Goal: Task Accomplishment & Management: Use online tool/utility

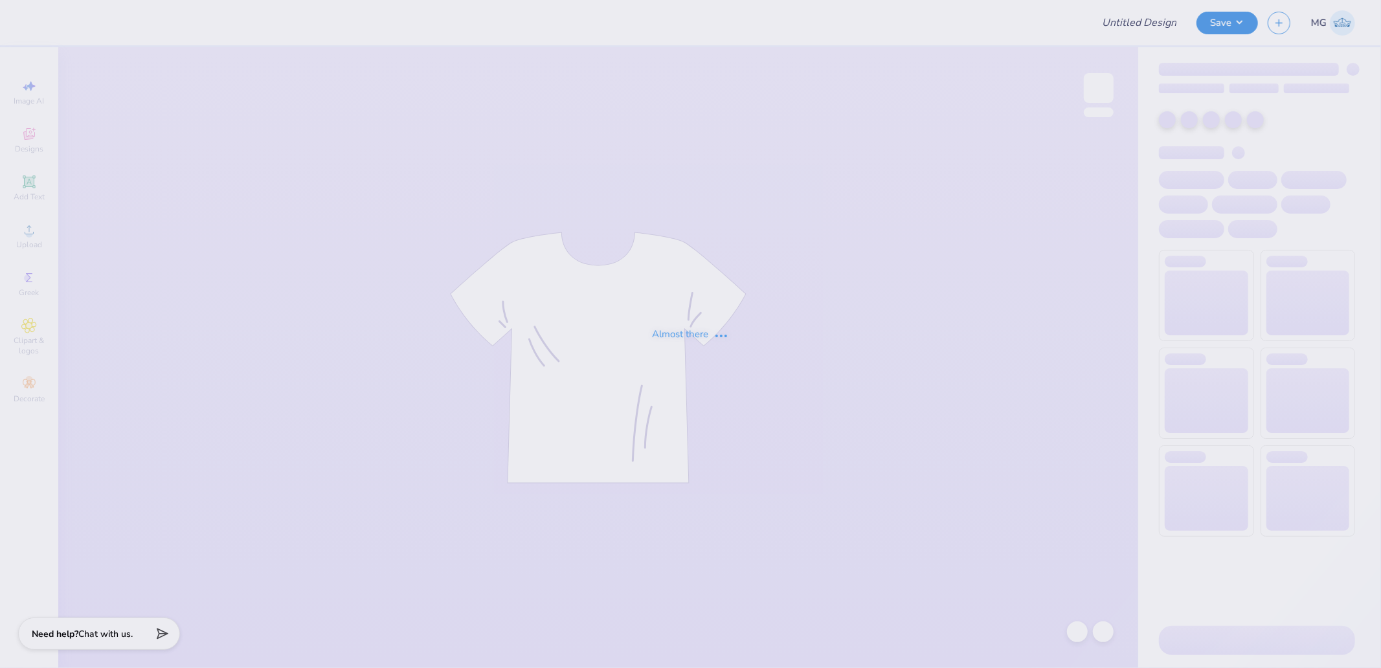
type input "P4P Tshirts"
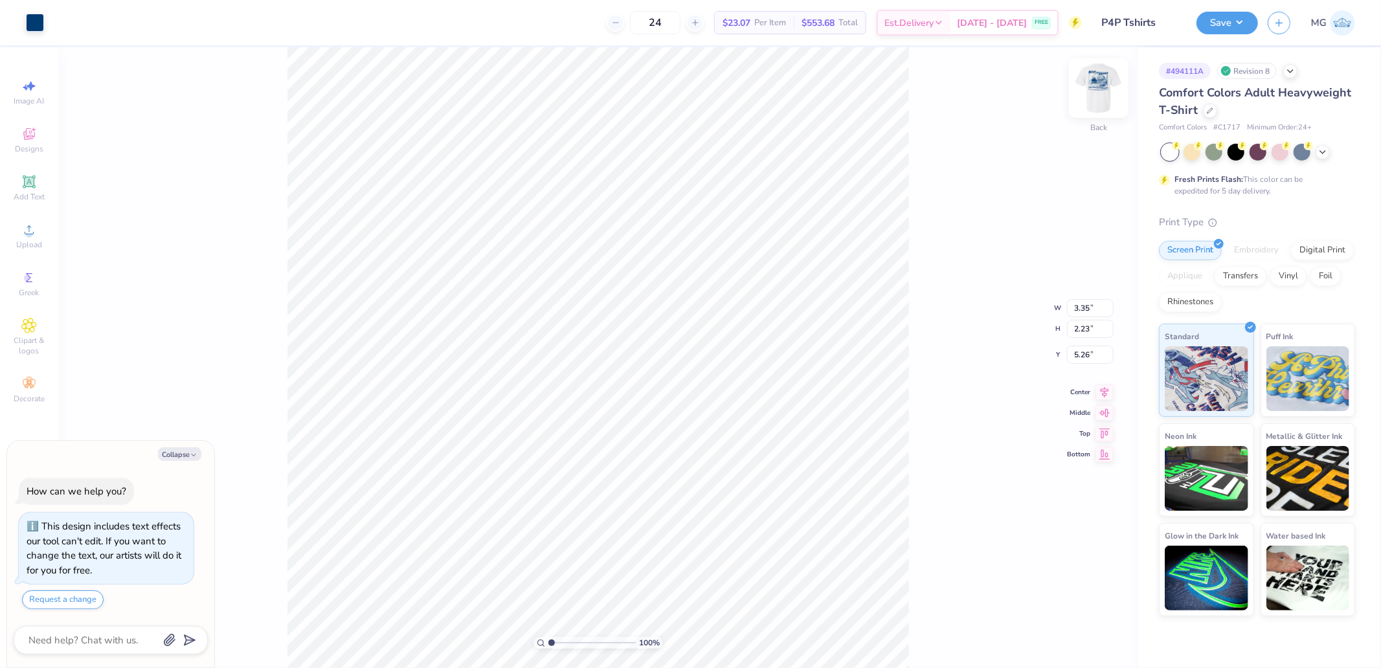
click at [1099, 91] on img at bounding box center [1099, 88] width 52 height 52
click at [36, 232] on icon at bounding box center [29, 230] width 16 height 16
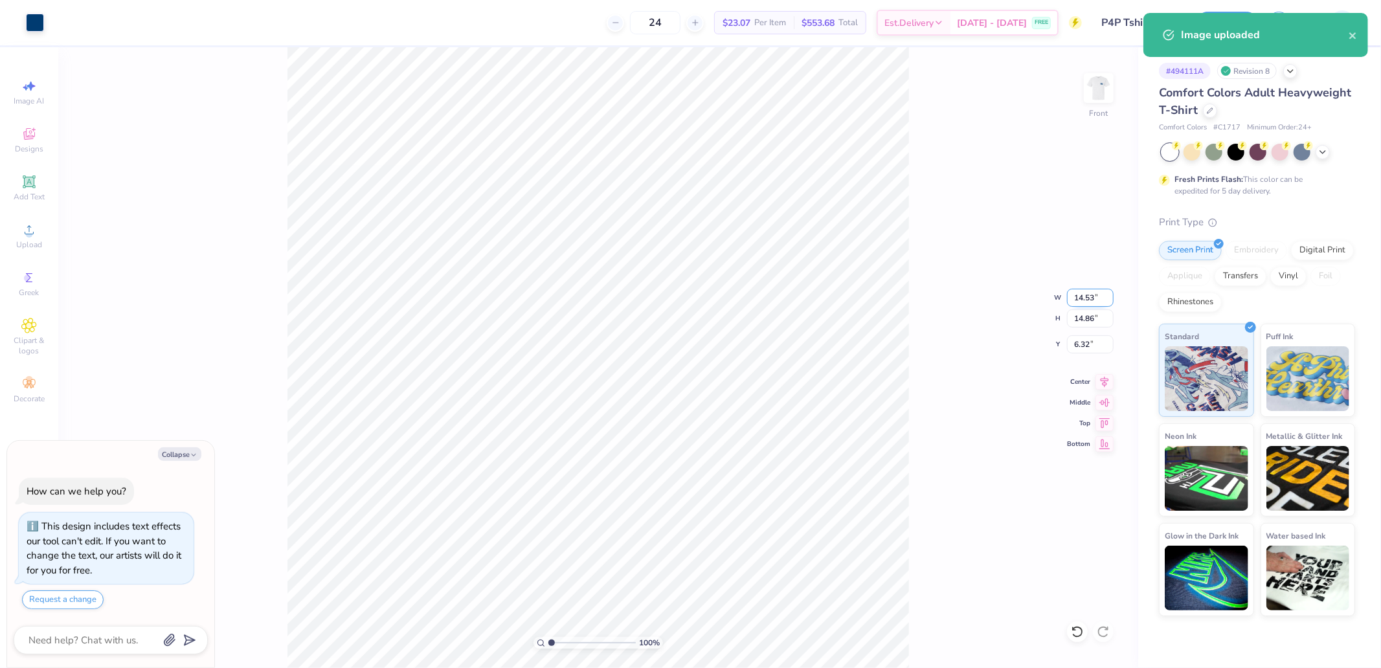
click at [1085, 299] on input "14.53" at bounding box center [1090, 298] width 47 height 18
click at [1093, 308] on div "100 % Front W 14.53 14.53 " H 14.86 14.86 " Y 6.32 6.32 " Center Middle Top Bot…" at bounding box center [598, 357] width 1080 height 621
click at [1092, 300] on div "100 % Front W 14.53 H 14.86 Y 6.32 Center Middle Top Bottom" at bounding box center [598, 357] width 1080 height 621
type textarea "x"
click at [1075, 300] on input "14.53" at bounding box center [1090, 298] width 47 height 18
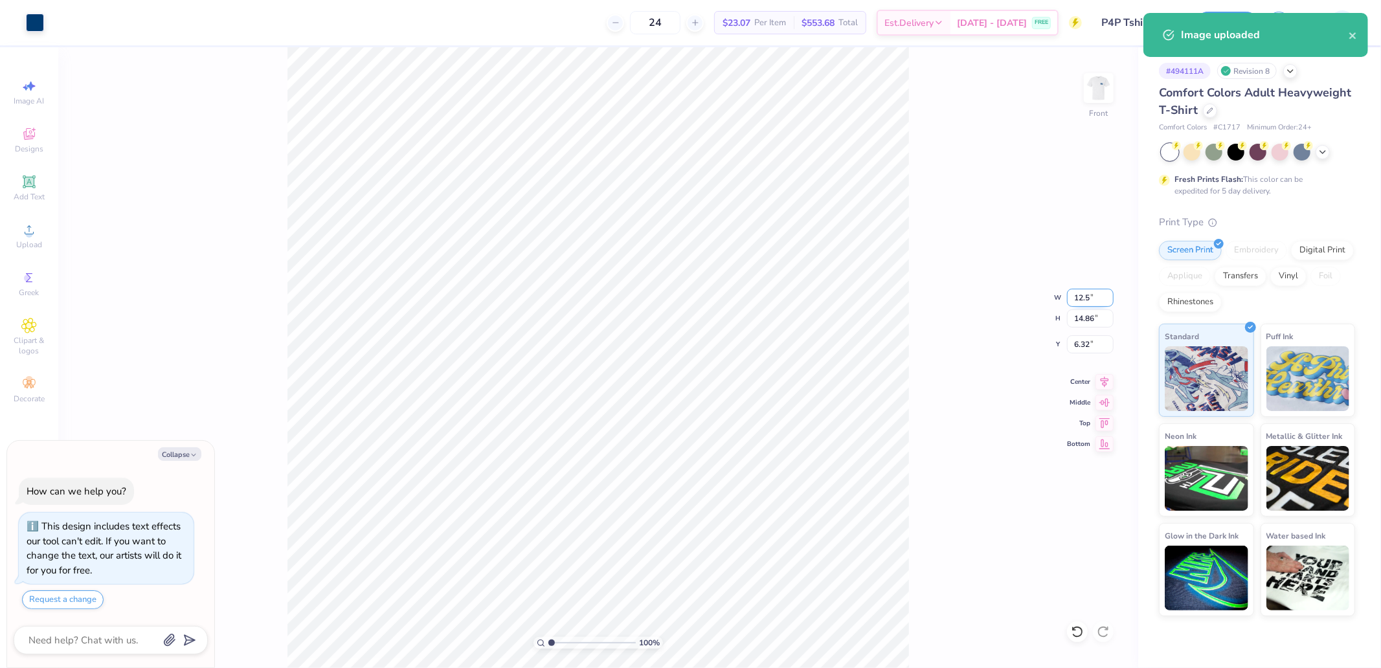
type input "12.5"
type textarea "x"
type input "12.50"
type input "12.78"
type input "7.36"
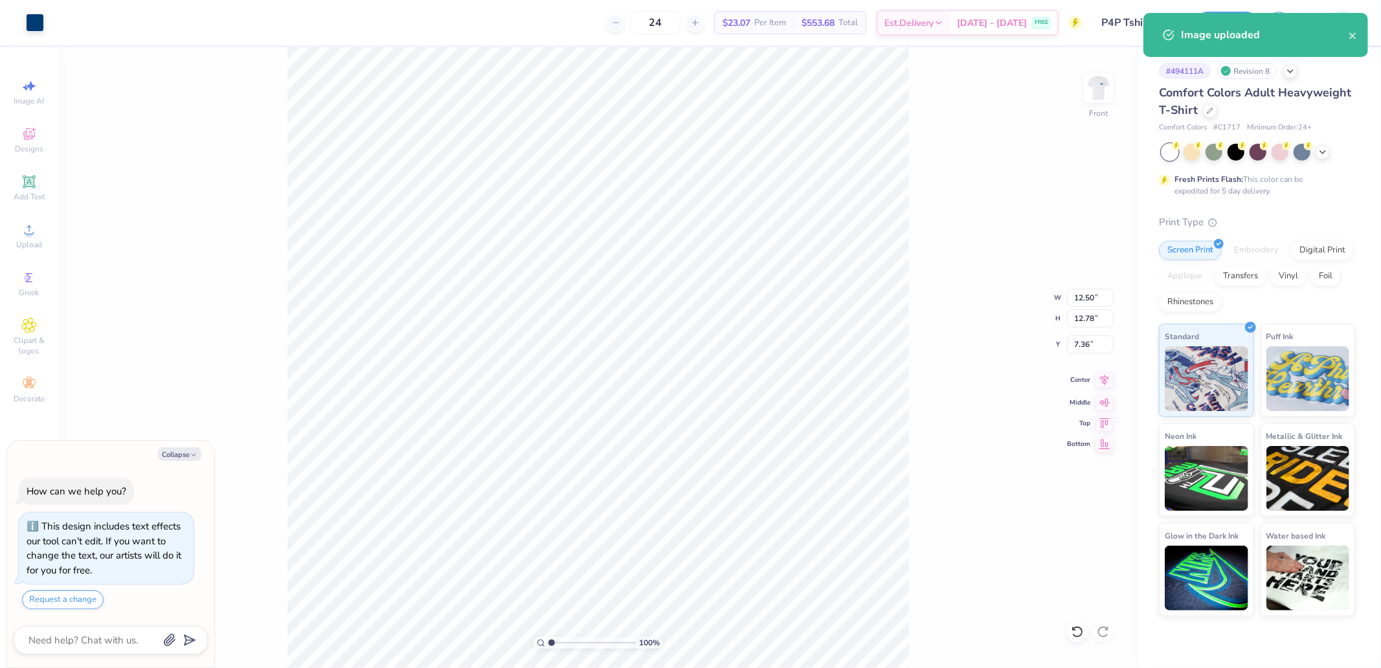
click at [1103, 385] on icon at bounding box center [1104, 380] width 18 height 16
click at [1105, 417] on icon at bounding box center [1104, 422] width 18 height 16
type textarea "x"
click at [1354, 36] on div "Image uploaded" at bounding box center [1256, 39] width 230 height 59
click at [1098, 344] on input "0.50" at bounding box center [1090, 344] width 47 height 18
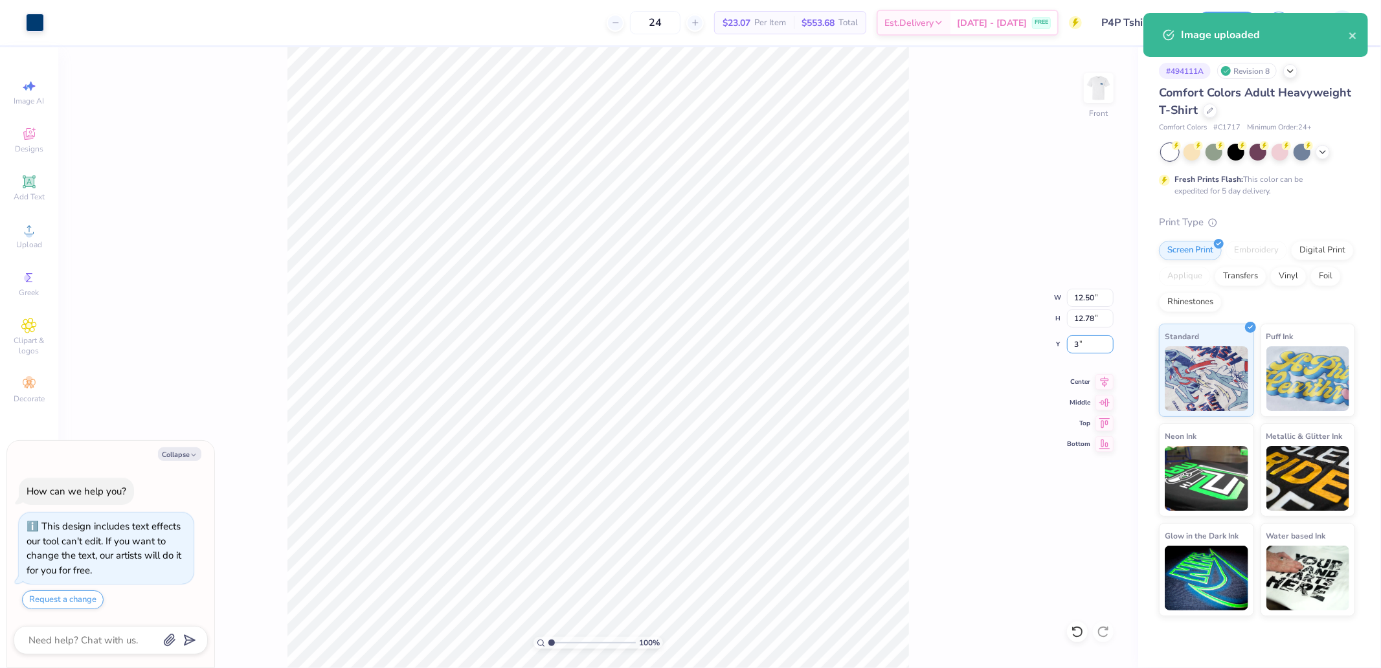
type input "3"
type textarea "x"
type input "3.00"
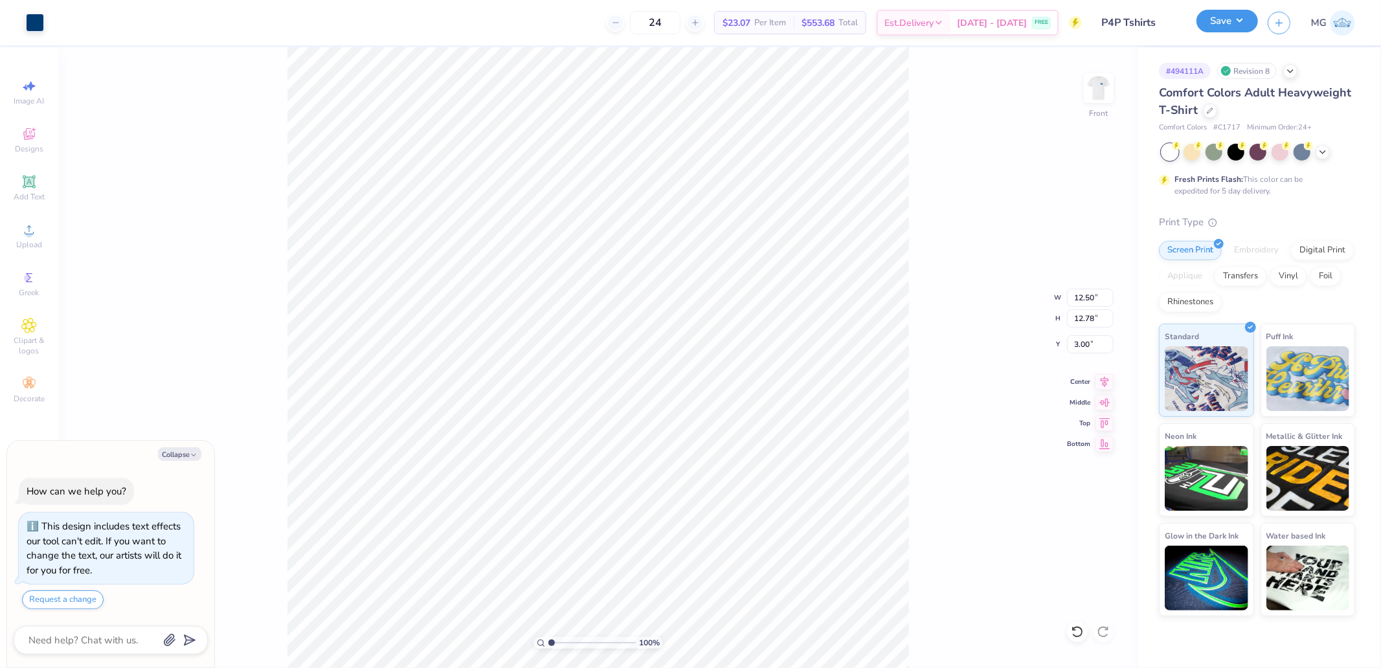
click at [1224, 23] on button "Save" at bounding box center [1227, 21] width 62 height 23
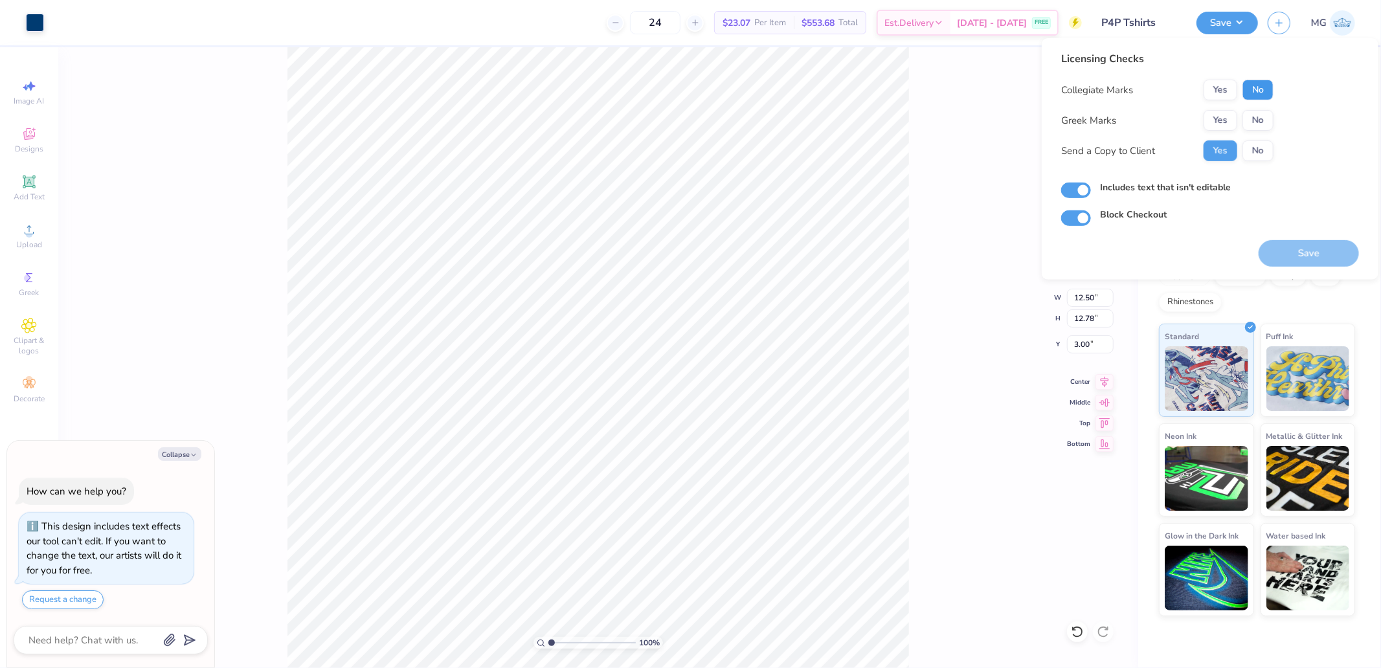
click at [1257, 91] on button "No" at bounding box center [1257, 90] width 31 height 21
click at [1256, 112] on button "No" at bounding box center [1257, 120] width 31 height 21
click at [1299, 259] on button "Save" at bounding box center [1309, 253] width 100 height 27
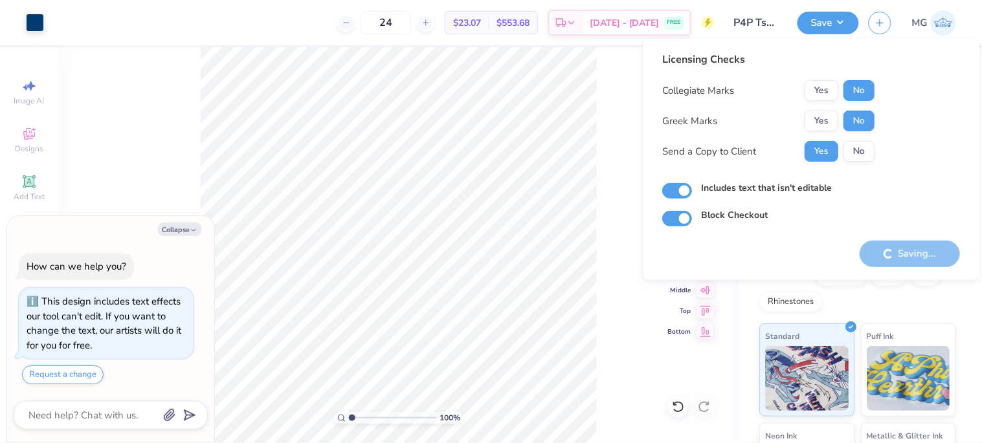
type textarea "x"
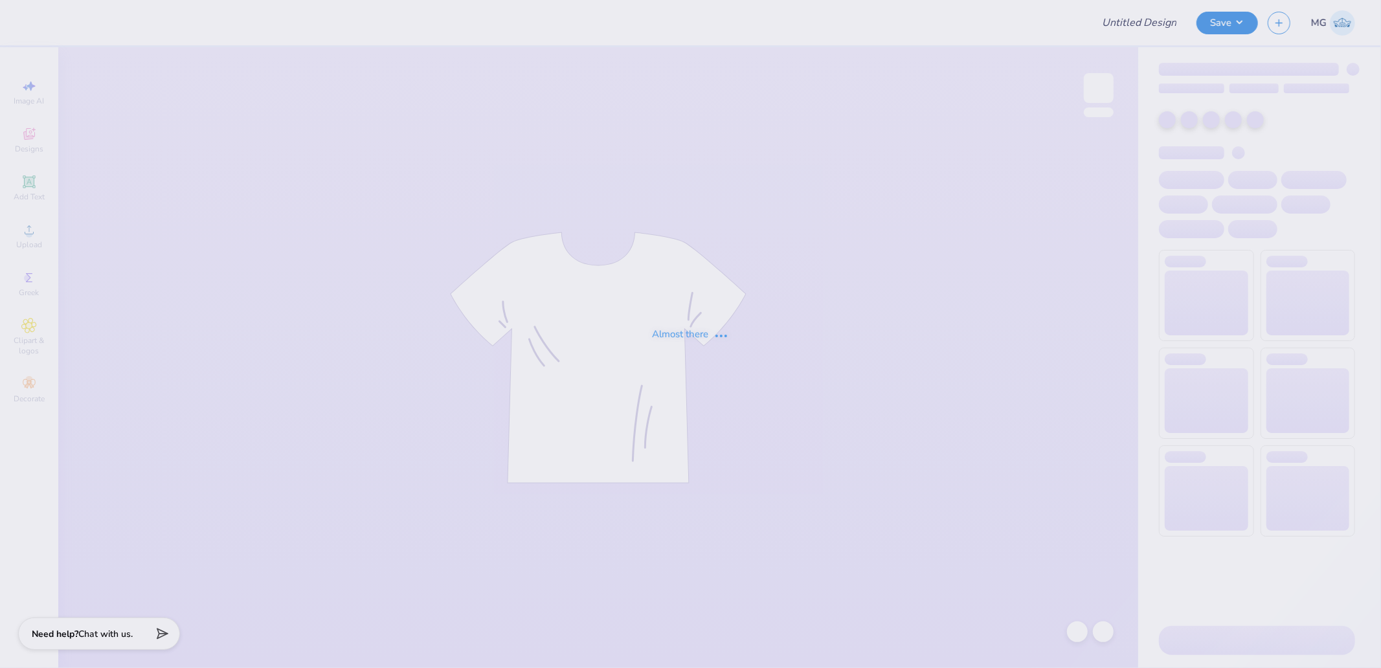
type input "P4P Tshirts"
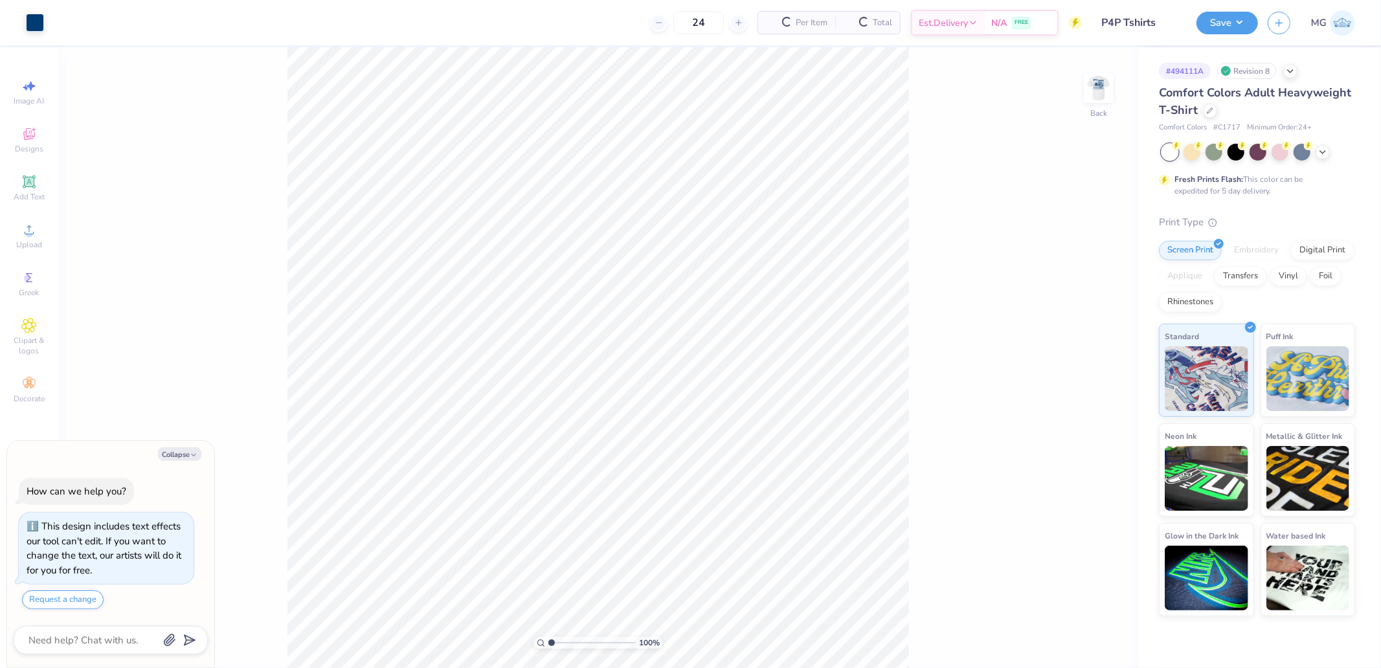
type textarea "x"
click at [1088, 309] on input "3.35" at bounding box center [1090, 308] width 47 height 18
type input "3.5"
type textarea "x"
type input "3.50"
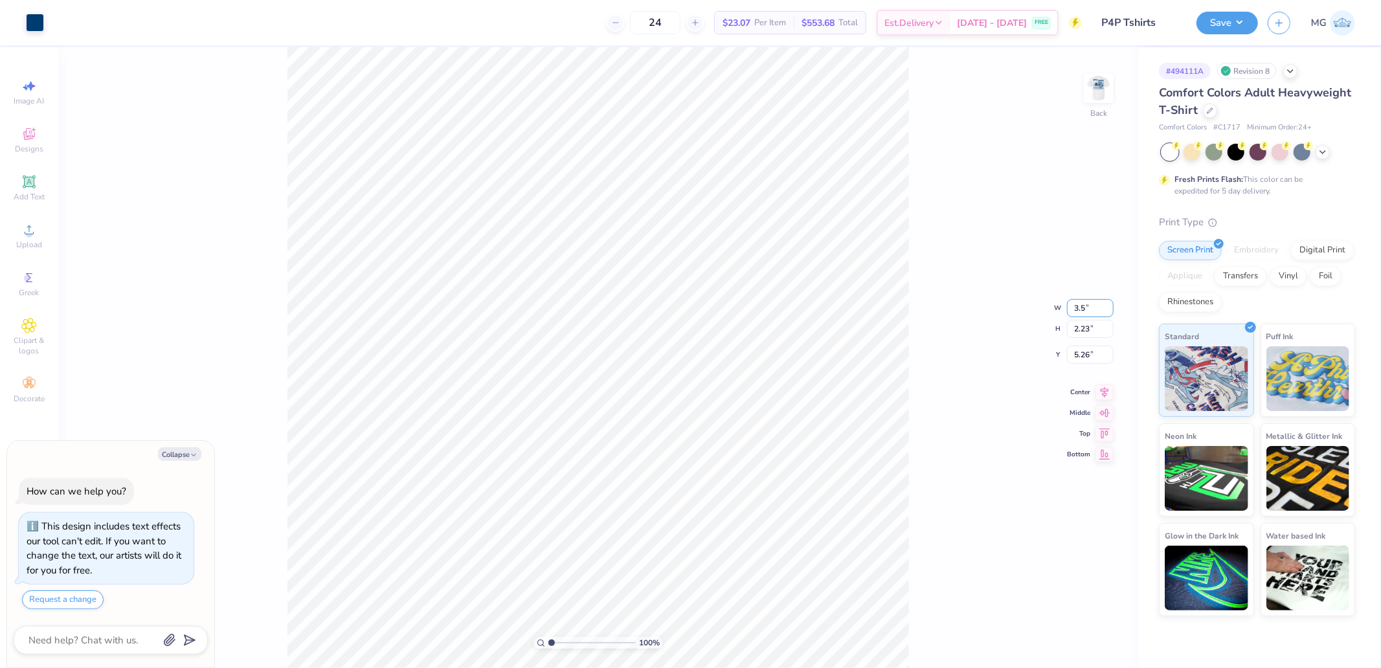
type input "2.33"
click at [1090, 346] on input "5.20" at bounding box center [1090, 344] width 47 height 18
type input "5"
click at [1019, 357] on div "100 % Back W 3.50 3.50 " H 2.33 2.33 " Y 5 5 " Center Middle Top Bottom" at bounding box center [598, 357] width 1080 height 621
type textarea "x"
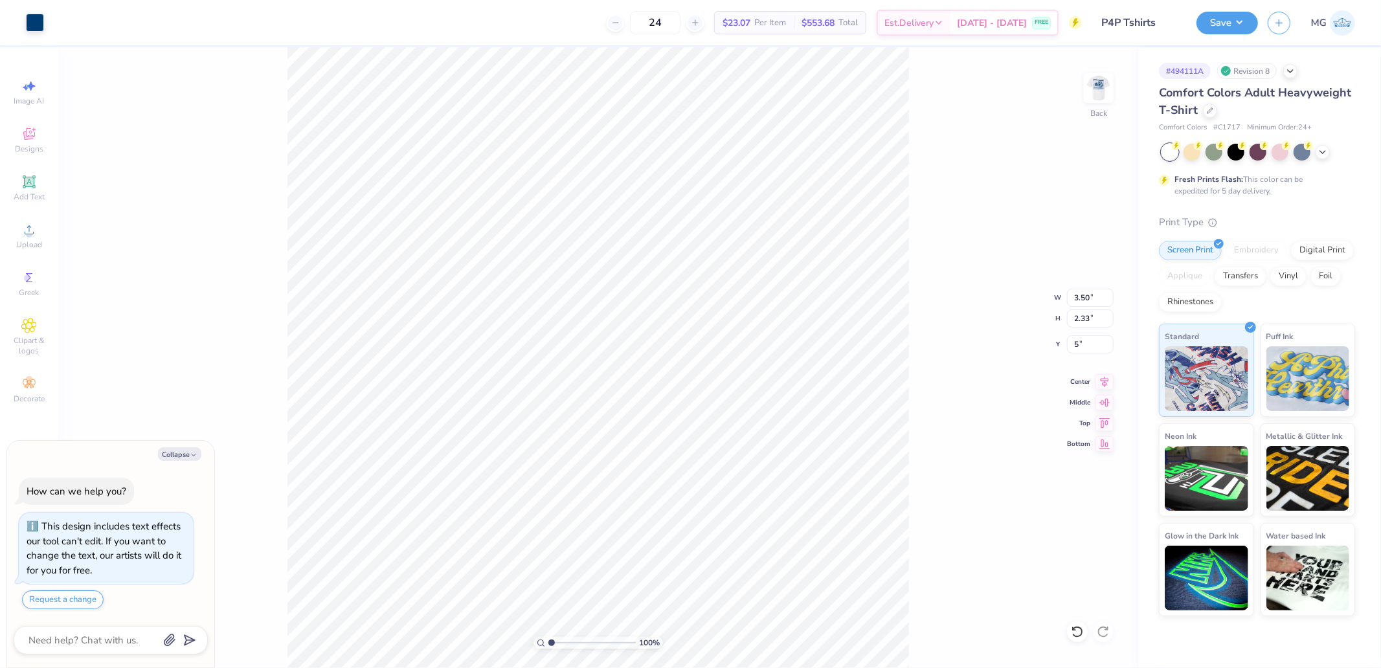
type input "5.00"
click at [1219, 33] on div "Save" at bounding box center [1227, 23] width 62 height 23
click at [1226, 23] on button "Save" at bounding box center [1227, 21] width 62 height 23
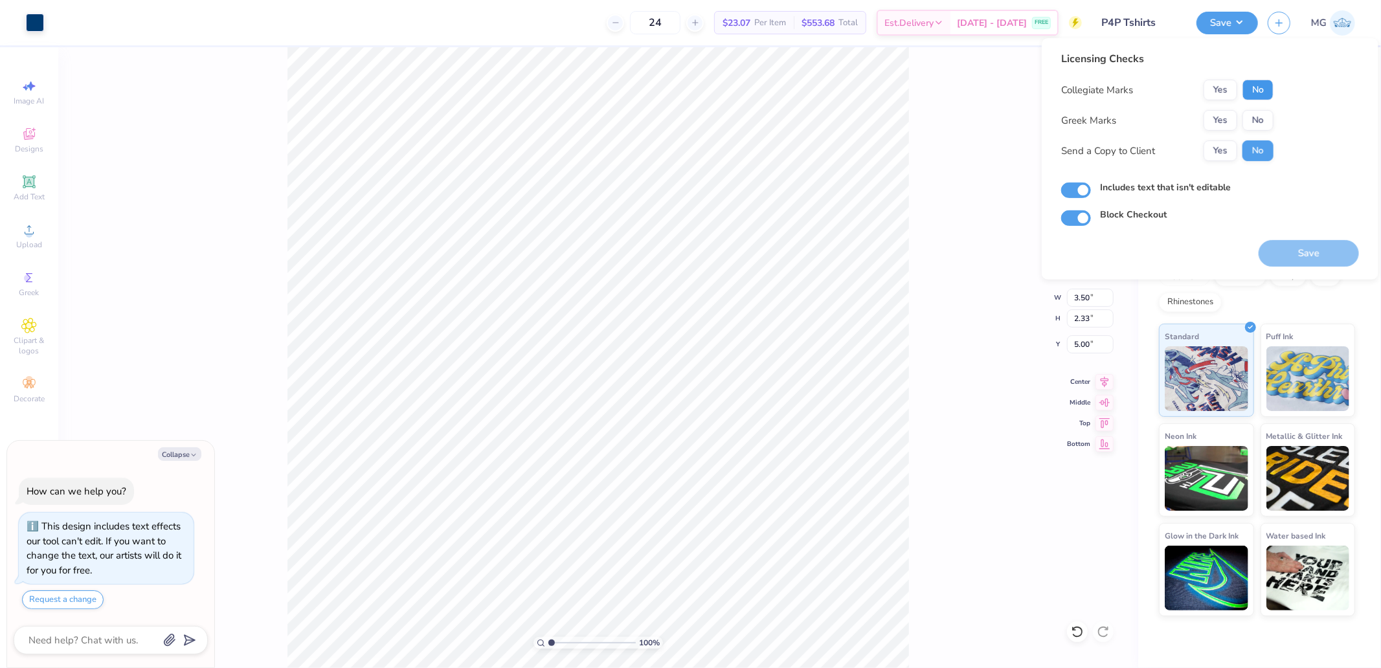
click at [1266, 91] on button "No" at bounding box center [1257, 90] width 31 height 21
click at [1264, 113] on button "No" at bounding box center [1257, 120] width 31 height 21
click at [1297, 258] on button "Save" at bounding box center [1309, 253] width 100 height 27
type textarea "x"
